Goal: Find specific page/section: Find specific page/section

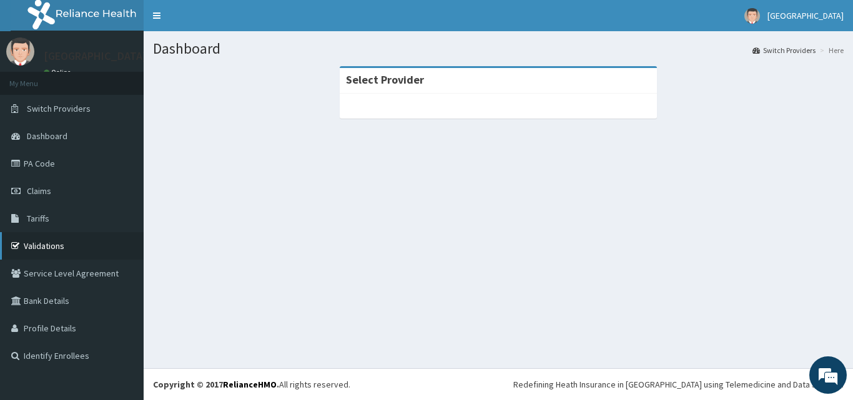
click at [36, 247] on link "Validations" at bounding box center [72, 245] width 144 height 27
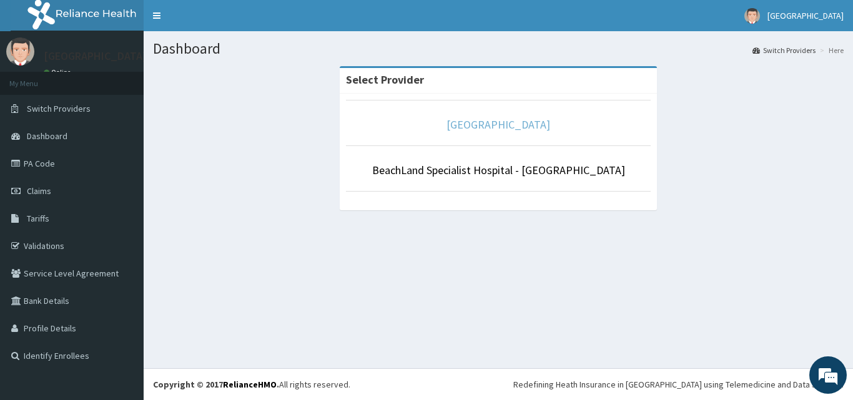
click at [485, 123] on link "[GEOGRAPHIC_DATA]" at bounding box center [499, 124] width 104 height 14
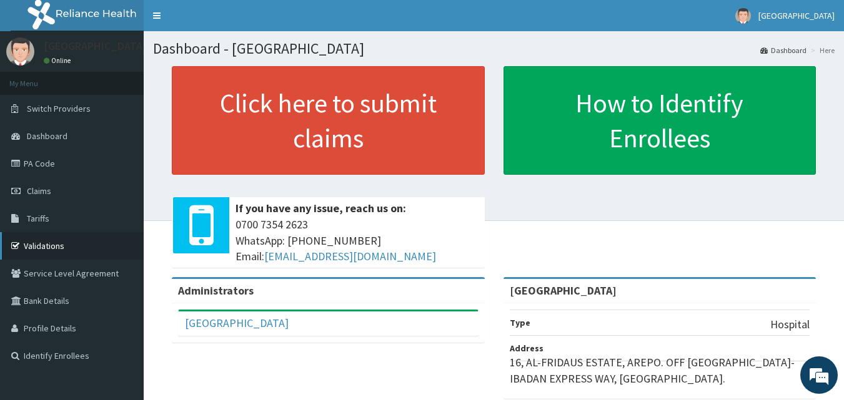
click at [46, 251] on link "Validations" at bounding box center [72, 245] width 144 height 27
